Goal: Information Seeking & Learning: Learn about a topic

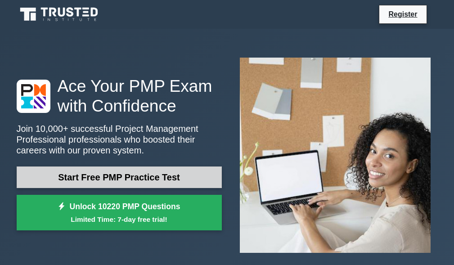
click at [117, 170] on link "Start Free PMP Practice Test" at bounding box center [119, 178] width 205 height 22
